Goal: Transaction & Acquisition: Download file/media

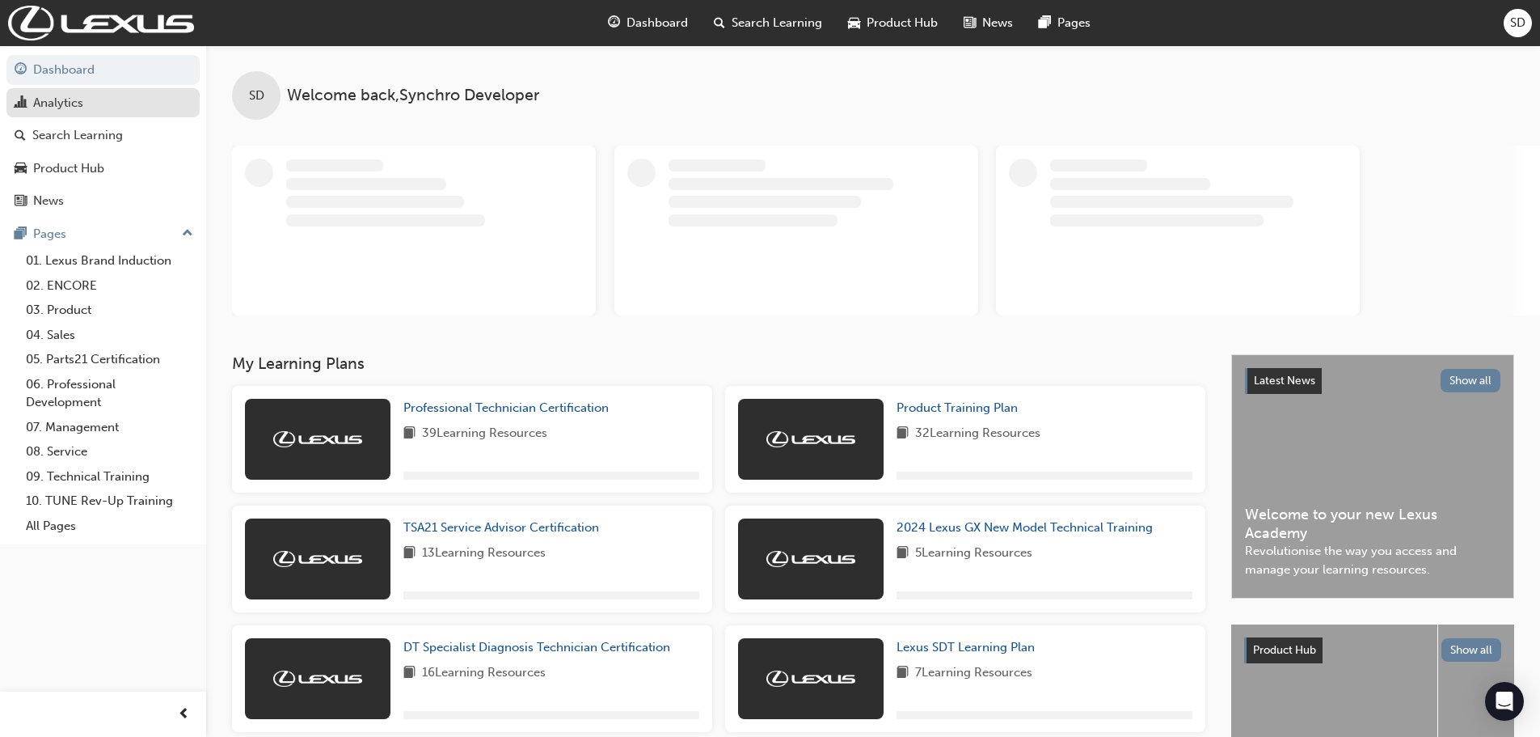
click at [78, 116] on link "Analytics" at bounding box center [102, 103] width 193 height 30
click at [76, 106] on link "Analytics" at bounding box center [102, 103] width 193 height 30
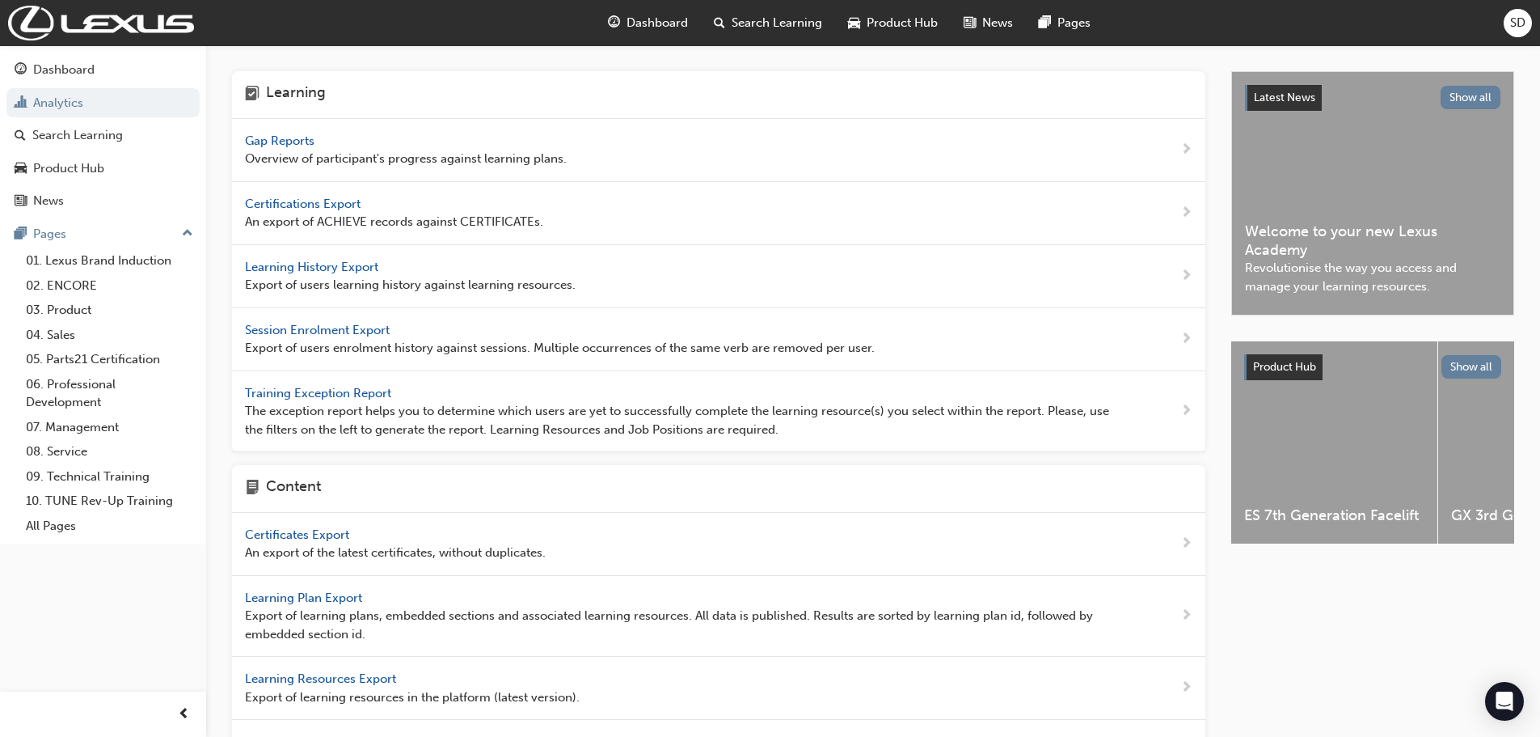
click at [318, 197] on span "Certifications Export" at bounding box center [304, 203] width 119 height 15
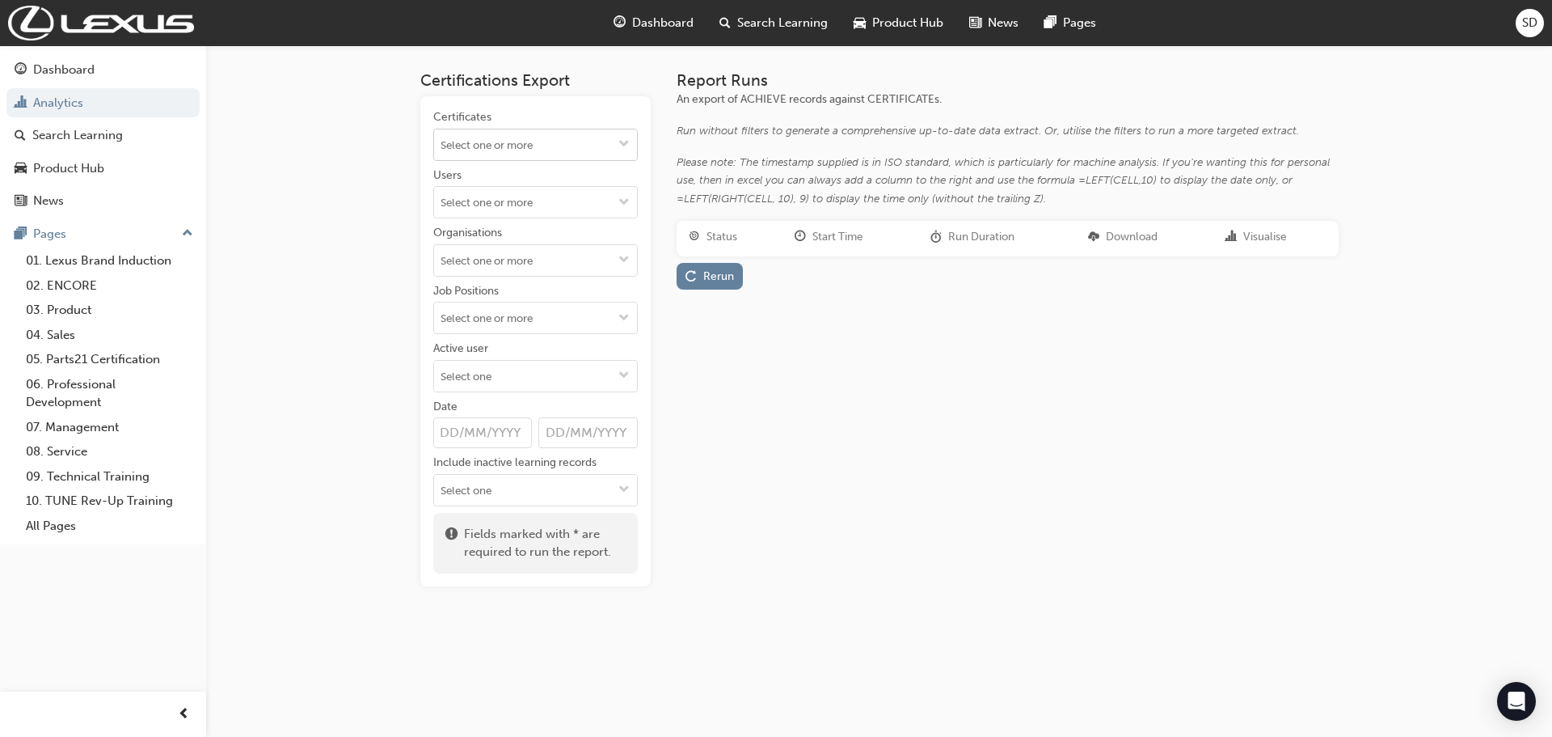
click at [509, 143] on input "Certificates" at bounding box center [535, 144] width 203 height 31
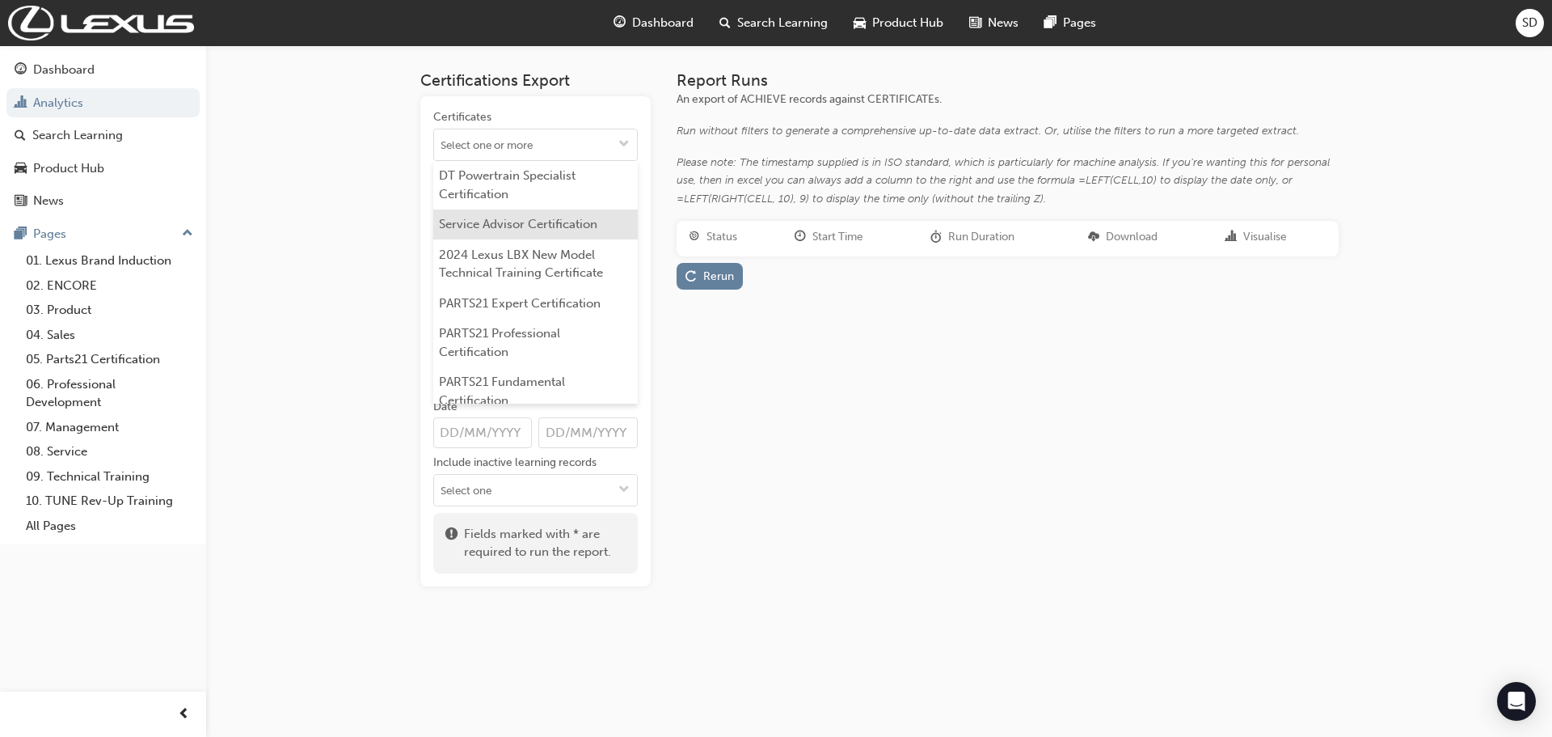
click at [517, 230] on li "Service Advisor Certification" at bounding box center [535, 224] width 205 height 31
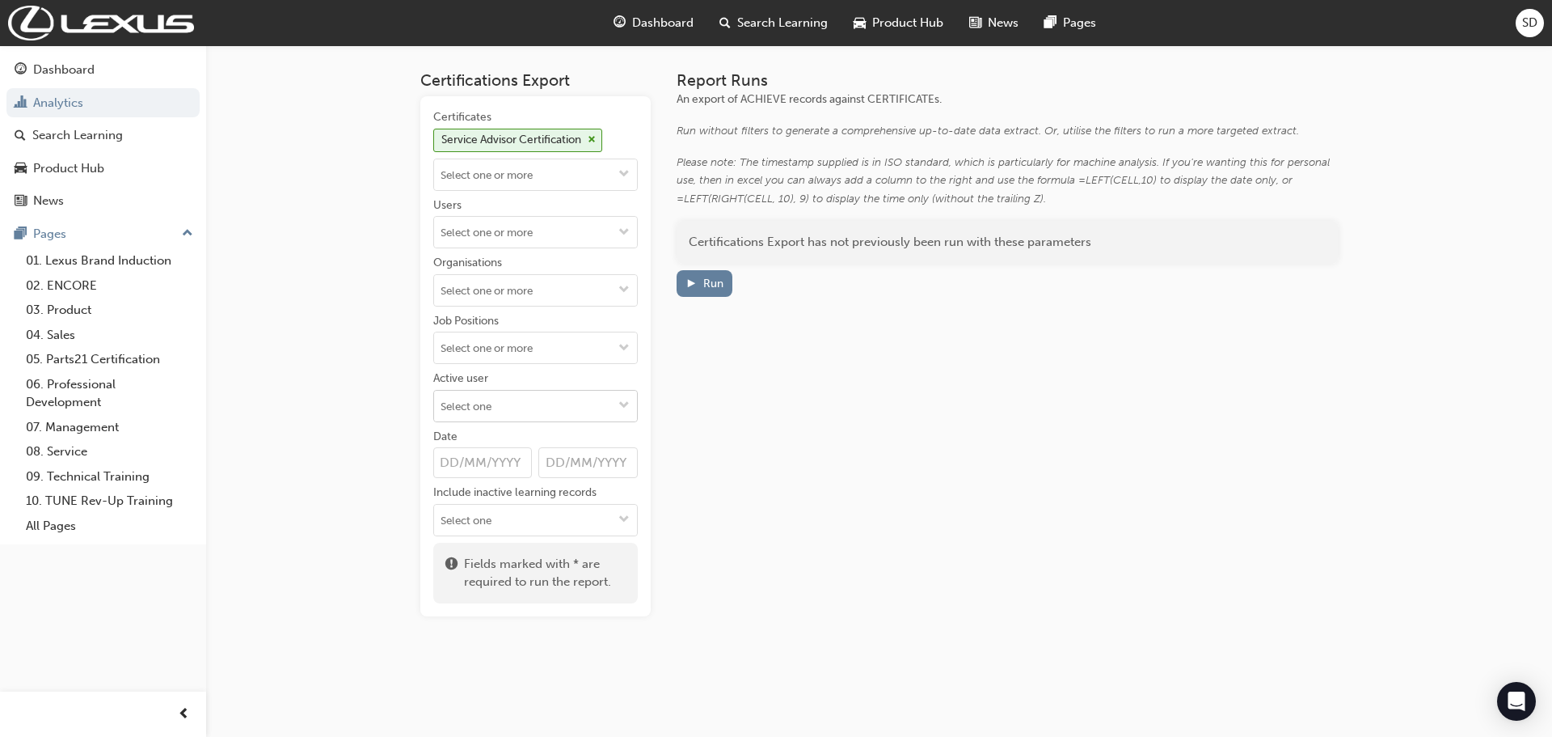
click at [499, 395] on input "Active user" at bounding box center [535, 406] width 203 height 31
click at [481, 443] on li "Active users" at bounding box center [535, 437] width 205 height 31
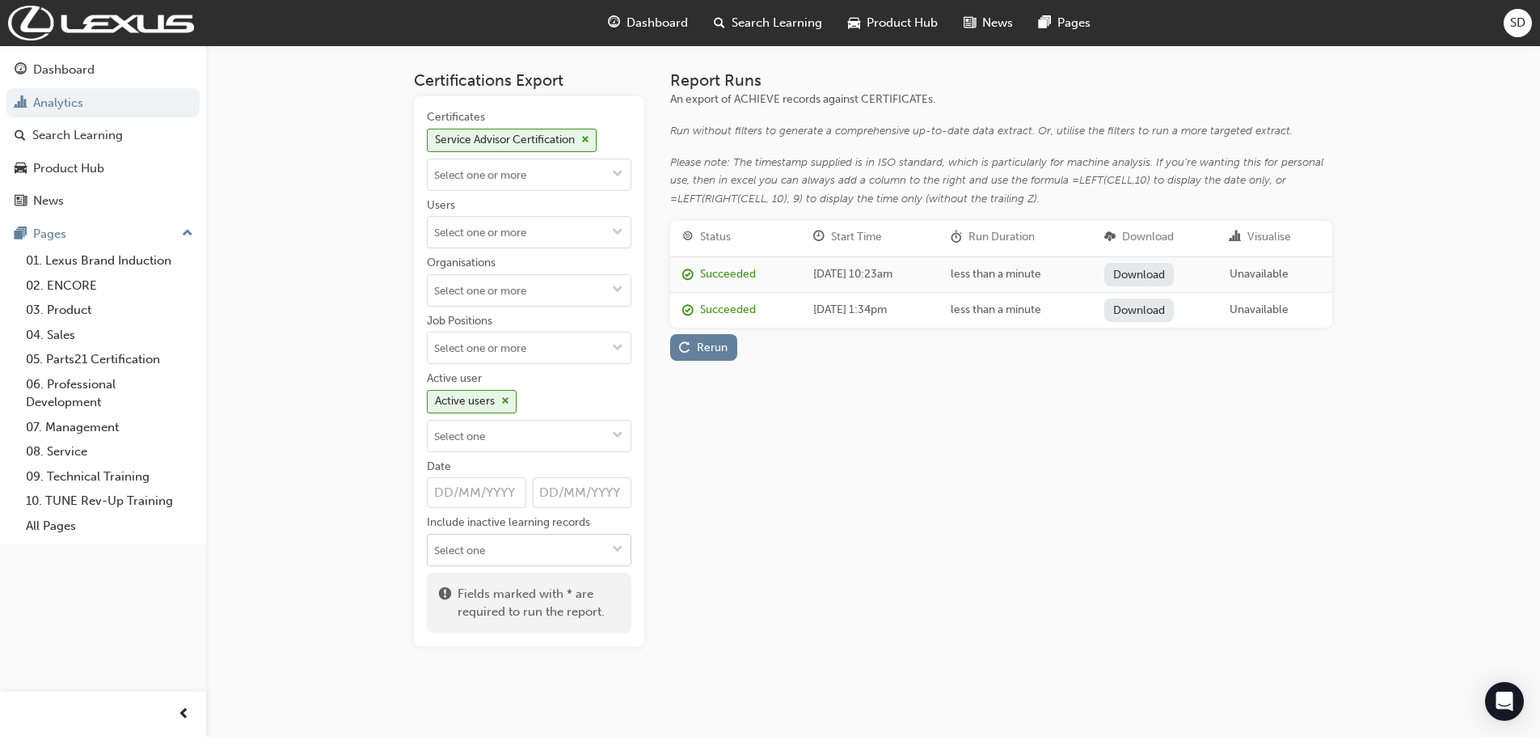
click at [464, 547] on input "Include inactive learning records" at bounding box center [529, 549] width 203 height 31
click at [355, 539] on div "Certifications Export Certificates Service Advisor Certification Users Organisa…" at bounding box center [770, 369] width 1540 height 738
click at [705, 346] on div "Rerun" at bounding box center [712, 347] width 31 height 14
click at [1155, 268] on link "Download" at bounding box center [1139, 274] width 70 height 23
